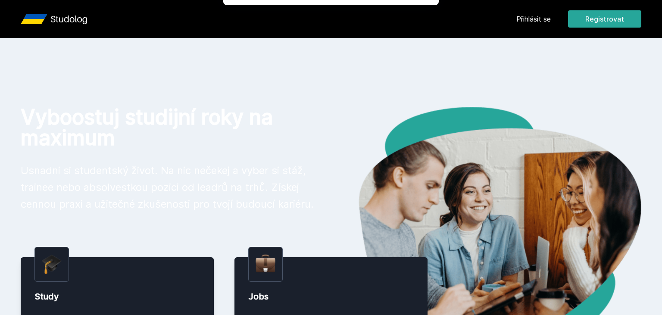
click at [542, 16] on div "[PERSON_NAME] dostávat tipy ohledně studia, nových testů, hodnocení učitelů a p…" at bounding box center [331, 38] width 662 height 77
click at [341, 59] on button "Ne" at bounding box center [332, 56] width 31 height 22
click at [524, 21] on link "Přihlásit se" at bounding box center [534, 19] width 34 height 10
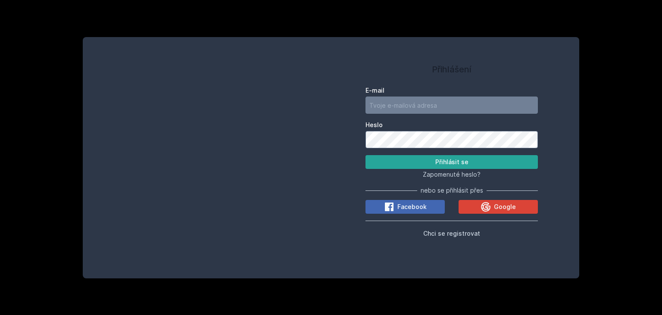
type input "[EMAIL_ADDRESS][DOMAIN_NAME]"
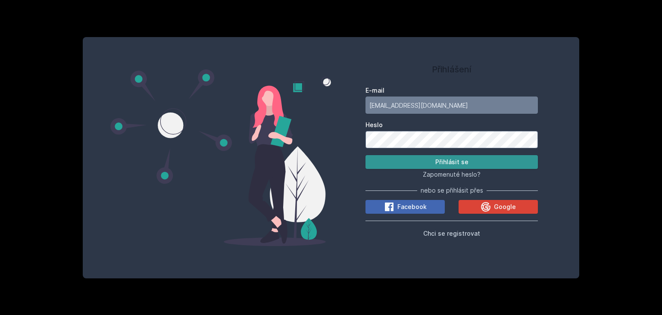
click at [442, 162] on button "Přihlásit se" at bounding box center [452, 162] width 172 height 14
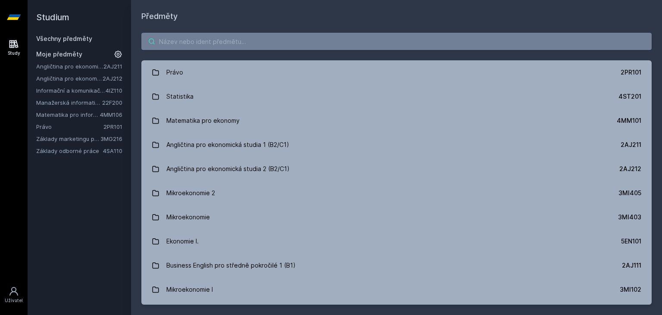
click at [202, 48] on input "search" at bounding box center [396, 41] width 511 height 17
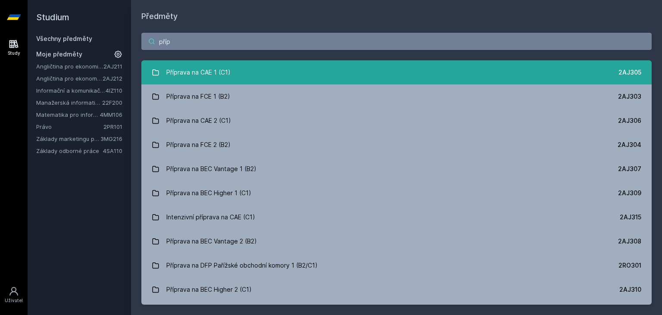
type input "příp"
click at [187, 73] on div "Příprava na CAE 1 (C1)" at bounding box center [198, 72] width 64 height 17
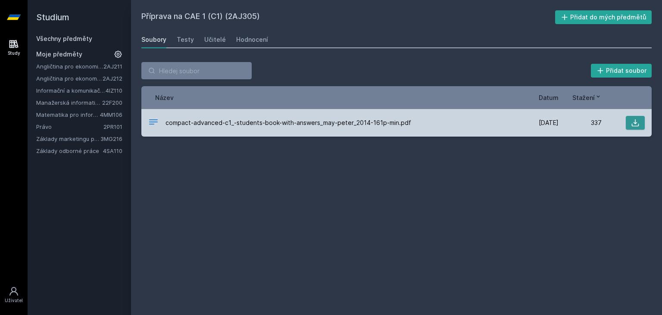
click at [633, 123] on icon at bounding box center [635, 123] width 9 height 9
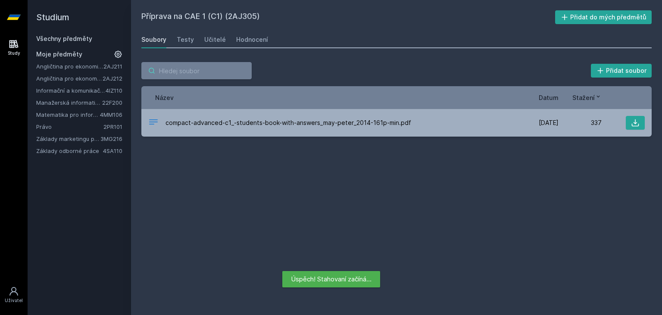
click at [180, 75] on input "search" at bounding box center [196, 70] width 110 height 17
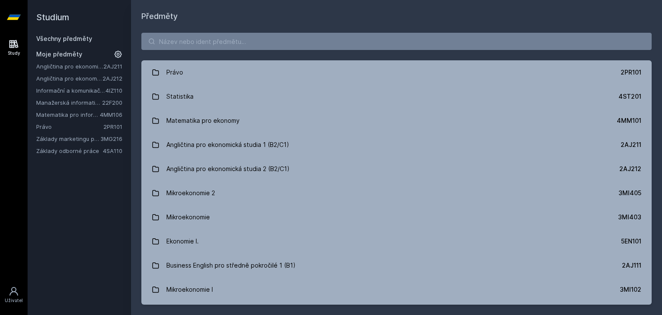
click at [154, 40] on icon at bounding box center [151, 41] width 7 height 7
click at [187, 43] on input "search" at bounding box center [396, 41] width 511 height 17
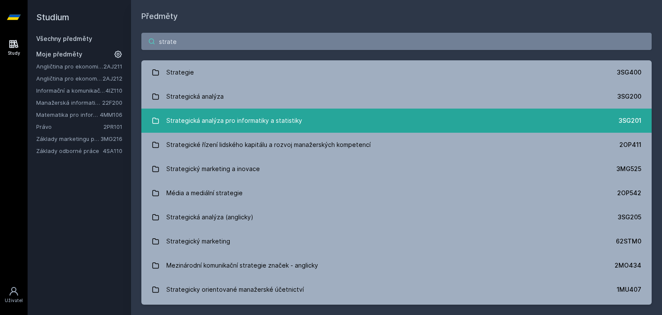
type input "strate"
click at [193, 117] on div "Strategická analýza pro informatiky a statistiky" at bounding box center [234, 120] width 136 height 17
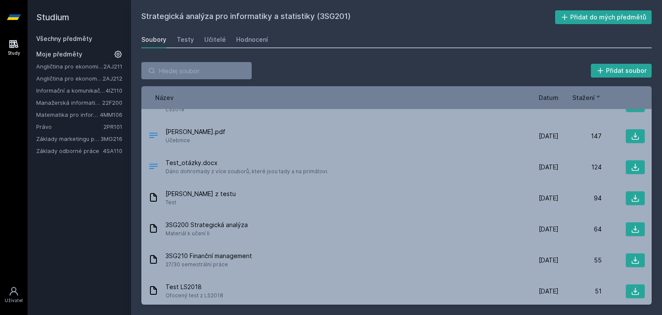
scroll to position [220, 0]
click at [551, 96] on span "Datum" at bounding box center [549, 97] width 20 height 9
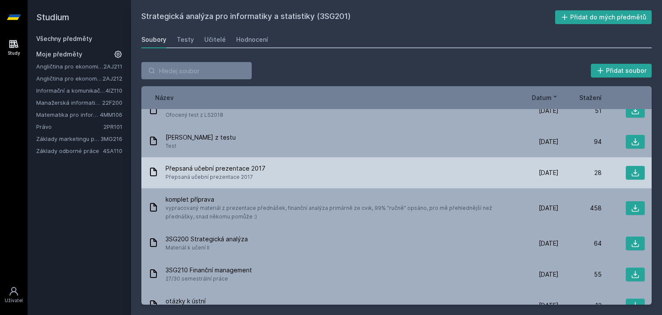
scroll to position [0, 0]
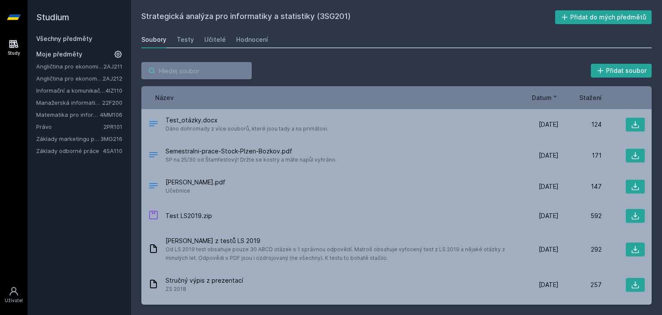
click at [185, 65] on input "search" at bounding box center [196, 70] width 110 height 17
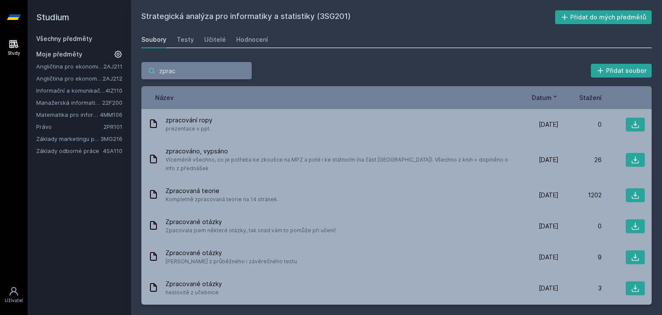
type input "zpraco"
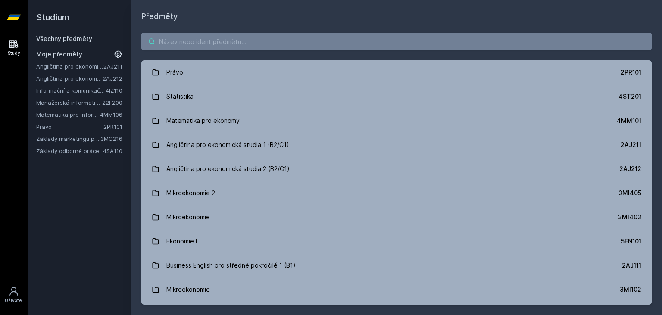
click at [168, 47] on input "search" at bounding box center [396, 41] width 511 height 17
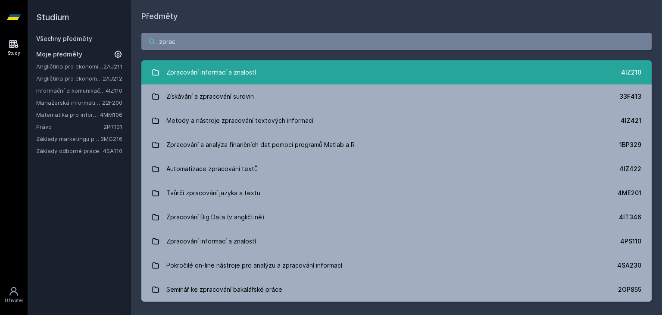
type input "zprac"
click at [180, 68] on div "Zpracování informací a znalostí" at bounding box center [211, 72] width 90 height 17
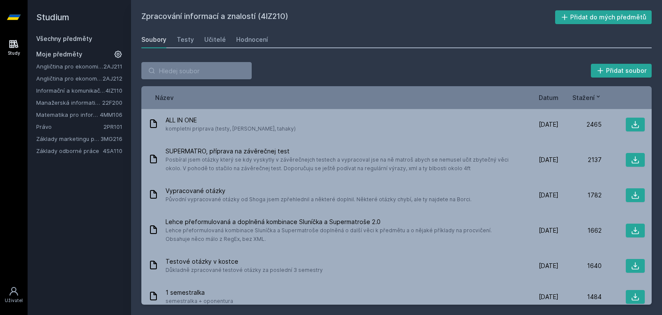
click at [550, 102] on span "Datum" at bounding box center [549, 97] width 20 height 9
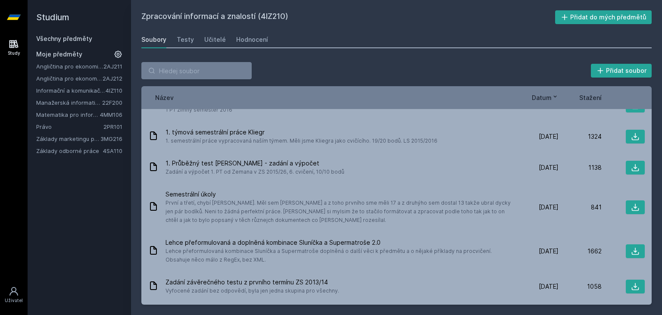
scroll to position [50, 0]
